Goal: Navigation & Orientation: Find specific page/section

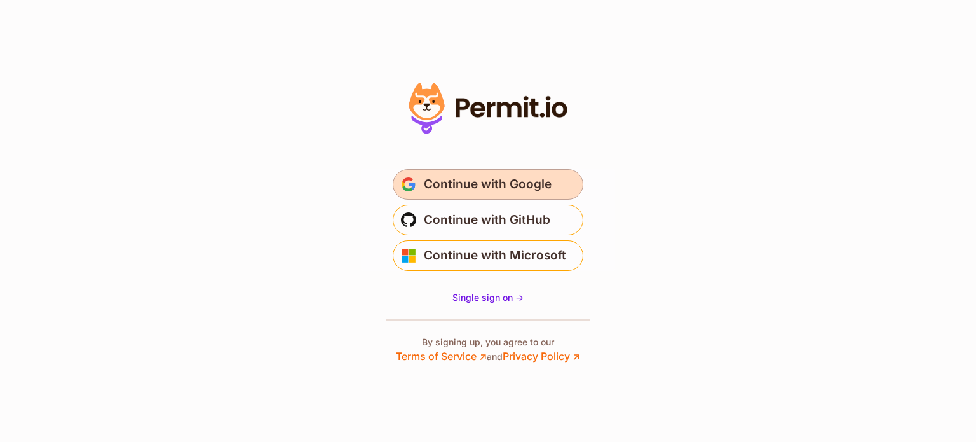
click at [534, 190] on span "Continue with Google" at bounding box center [488, 184] width 128 height 20
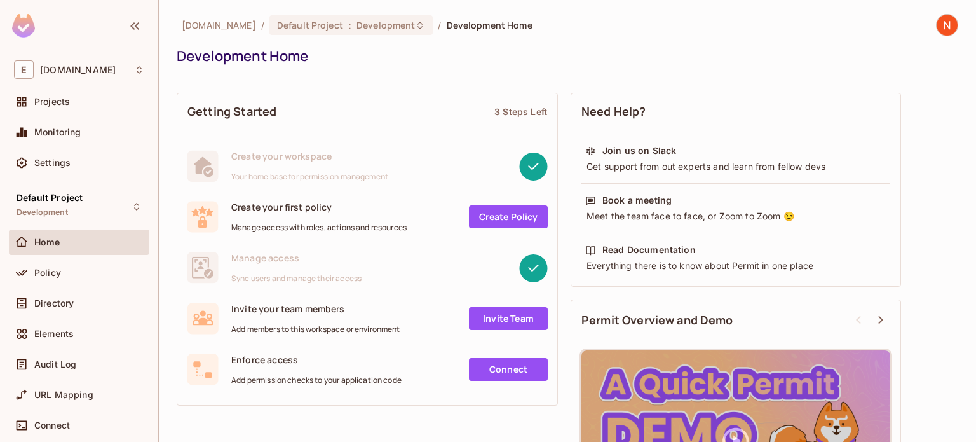
click at [940, 22] on img at bounding box center [947, 25] width 21 height 21
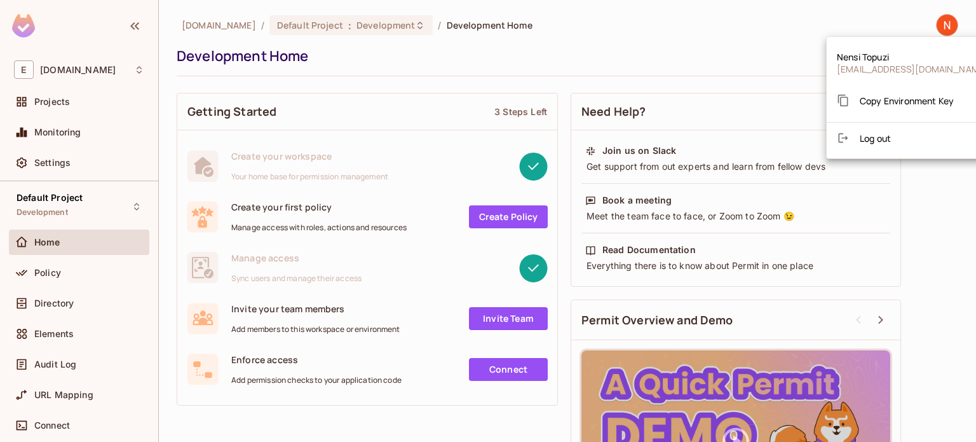
click at [632, 17] on div at bounding box center [488, 221] width 976 height 442
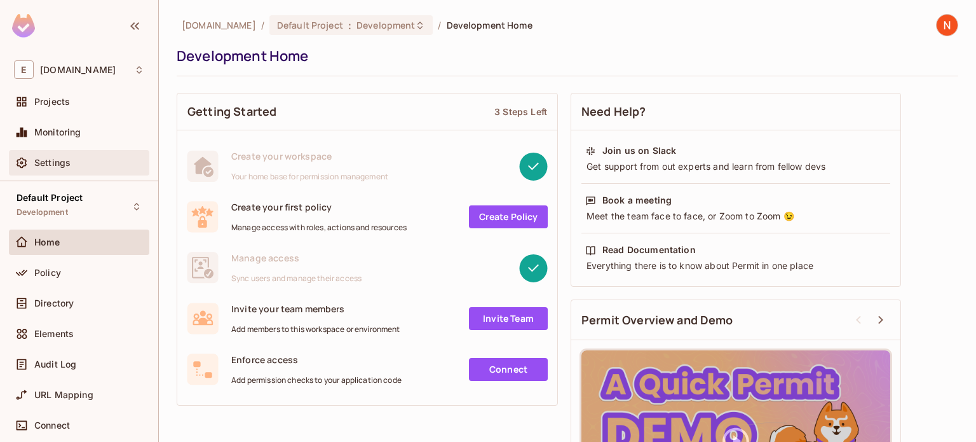
click at [69, 159] on span "Settings" at bounding box center [52, 163] width 36 height 10
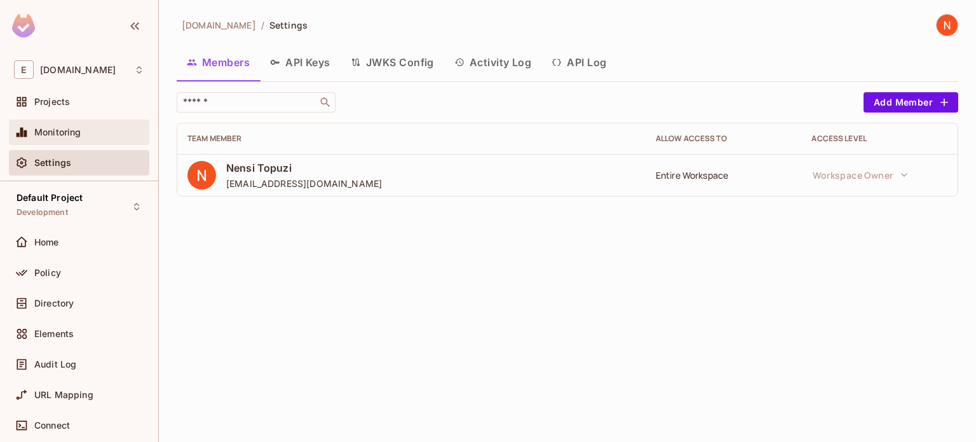
click at [71, 127] on span "Monitoring" at bounding box center [57, 132] width 47 height 10
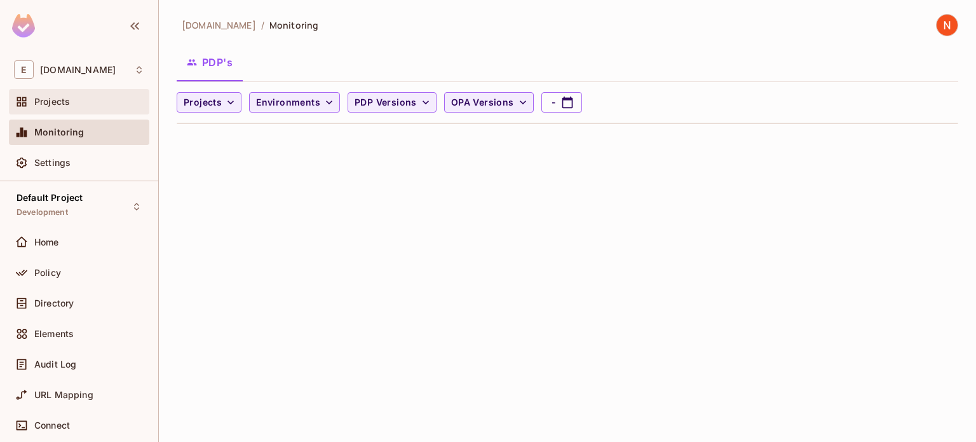
click at [70, 109] on div "Projects" at bounding box center [79, 101] width 130 height 15
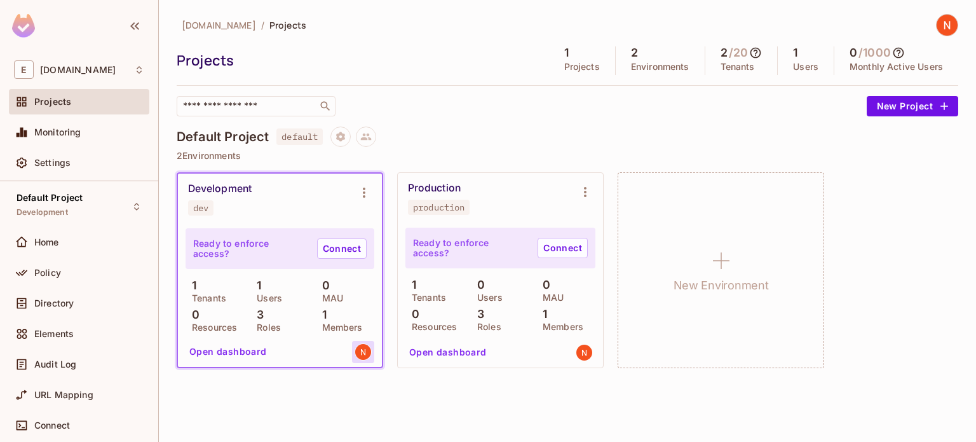
click at [358, 351] on img at bounding box center [363, 352] width 16 height 16
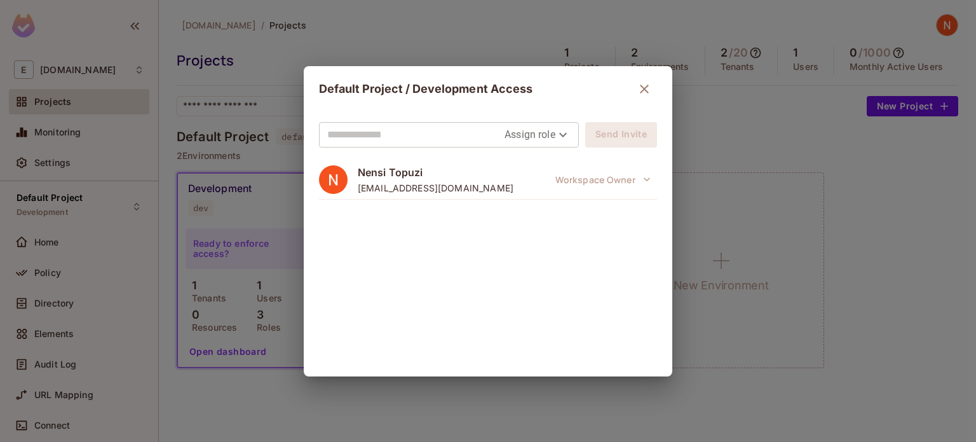
click at [920, 330] on div "Default Project / Development Access Assign role Send Invite Nensi Topuzi [EMAI…" at bounding box center [488, 221] width 976 height 442
